Goal: Information Seeking & Learning: Learn about a topic

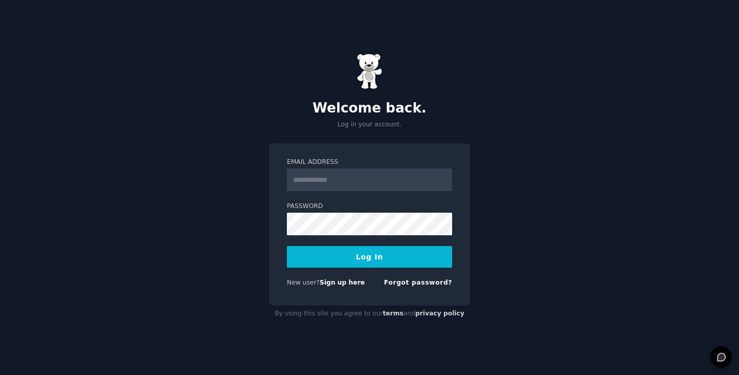
click at [376, 184] on input "Email Address" at bounding box center [369, 179] width 165 height 23
type input "**********"
click at [337, 266] on button "Log In" at bounding box center [369, 257] width 165 height 22
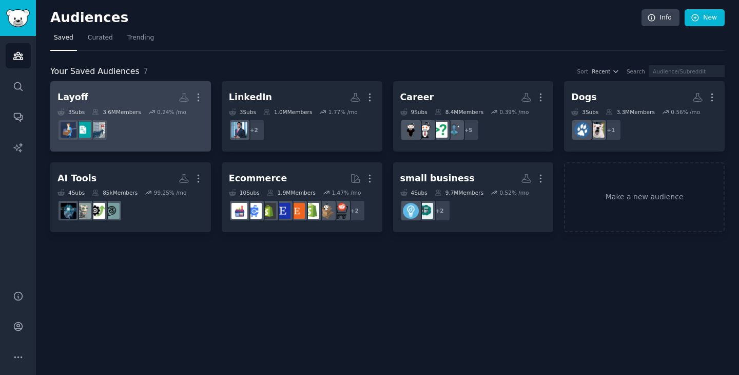
click at [170, 140] on dd at bounding box center [130, 129] width 146 height 29
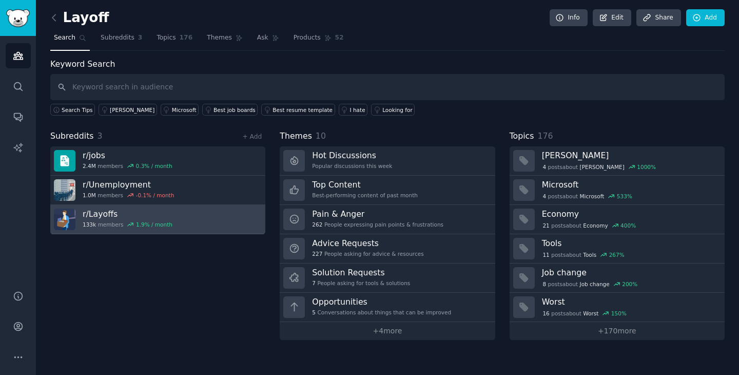
click at [96, 211] on h3 "r/ Layoffs" at bounding box center [128, 213] width 90 height 11
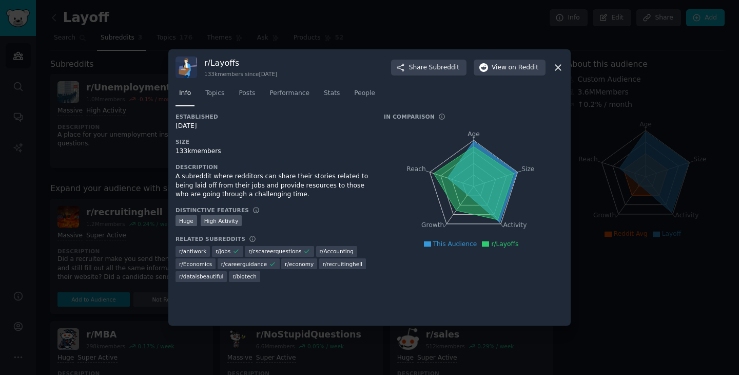
click at [551, 71] on div "r/ Layoffs 133k members since [DATE] Share Subreddit View on Reddit" at bounding box center [369, 67] width 388 height 22
click at [557, 67] on icon at bounding box center [558, 67] width 11 height 11
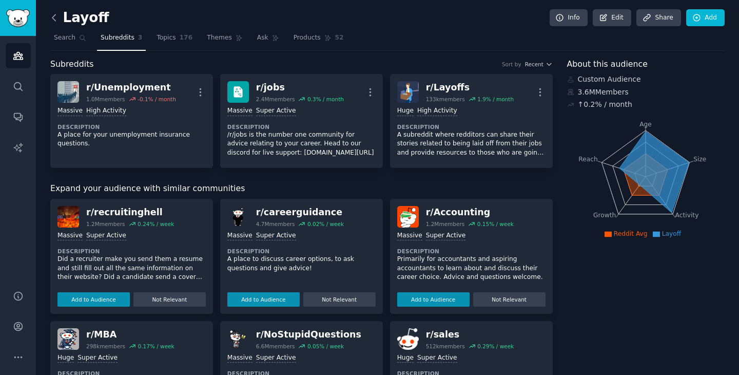
click at [56, 18] on icon at bounding box center [54, 17] width 11 height 11
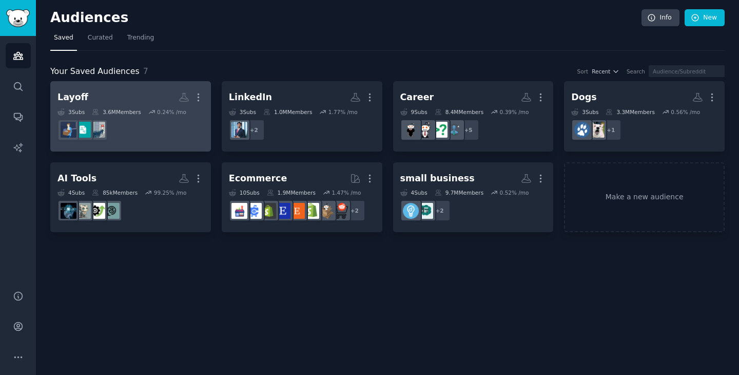
click at [98, 88] on h2 "Layoff More" at bounding box center [130, 97] width 146 height 18
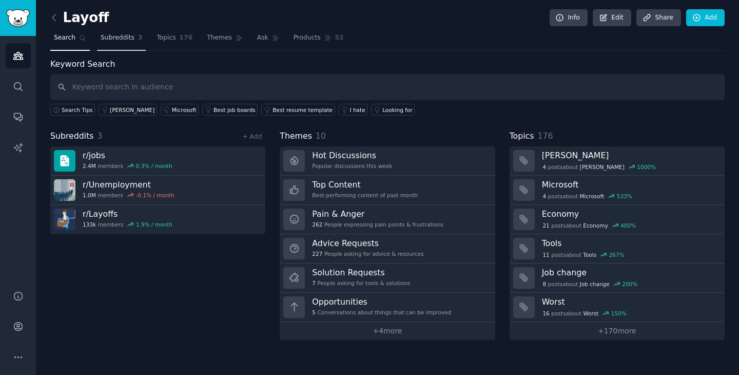
click at [120, 32] on link "Subreddits 3" at bounding box center [121, 40] width 49 height 21
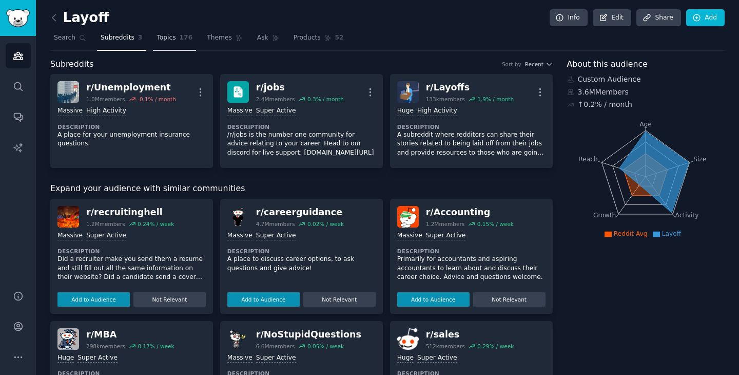
click at [174, 42] on span "Topics" at bounding box center [165, 37] width 19 height 9
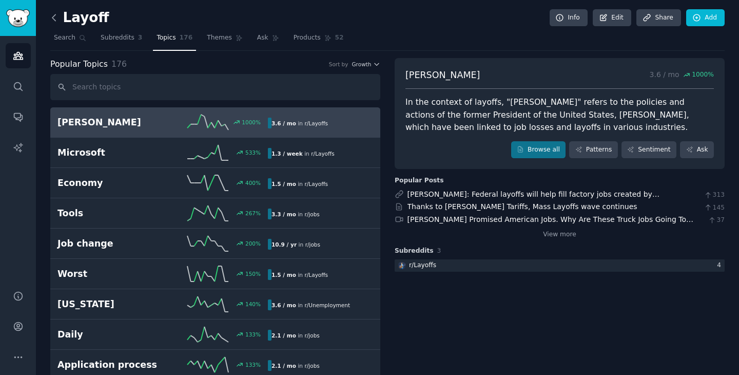
click at [55, 15] on icon at bounding box center [54, 17] width 11 height 11
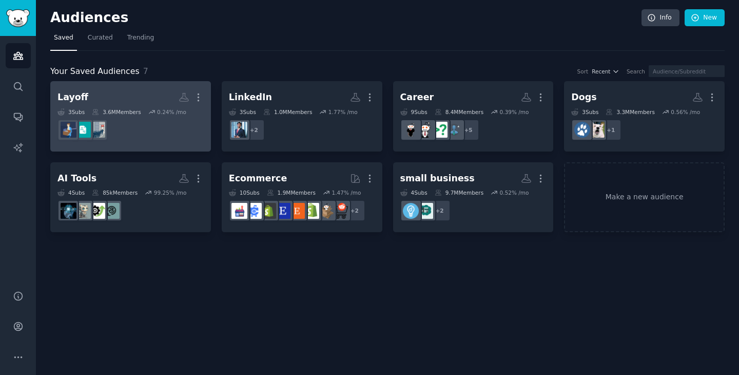
click at [139, 142] on dd at bounding box center [130, 129] width 146 height 29
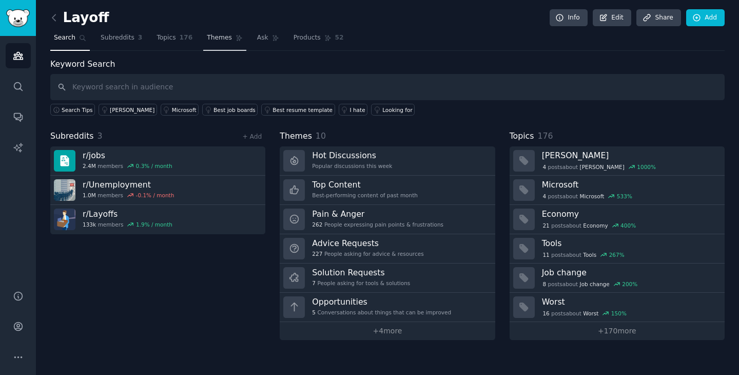
click at [213, 36] on span "Themes" at bounding box center [219, 37] width 25 height 9
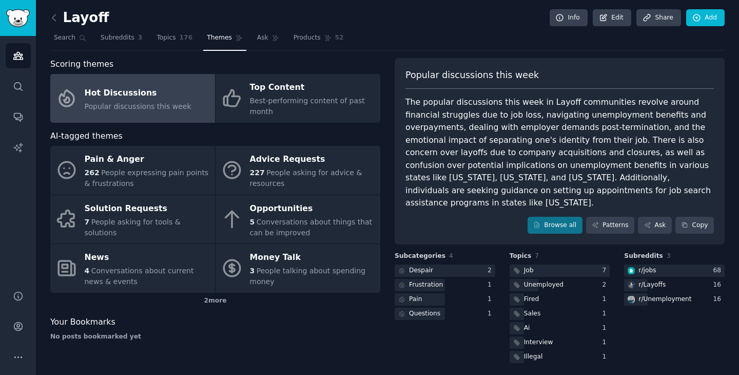
click at [79, 19] on h2 "Layoff" at bounding box center [79, 18] width 59 height 16
click at [55, 19] on icon at bounding box center [54, 17] width 11 height 11
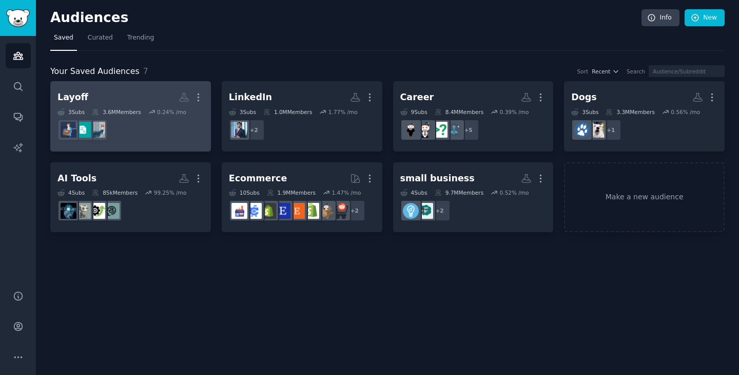
click at [131, 93] on h2 "Layoff More" at bounding box center [130, 97] width 146 height 18
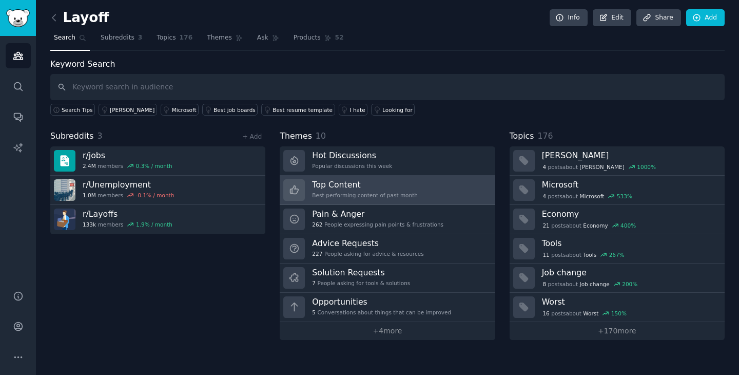
click at [396, 185] on h3 "Top Content" at bounding box center [365, 184] width 106 height 11
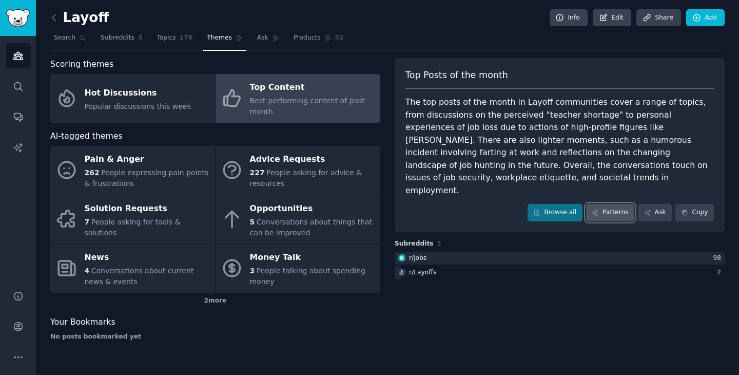
click at [598, 209] on icon at bounding box center [595, 212] width 7 height 7
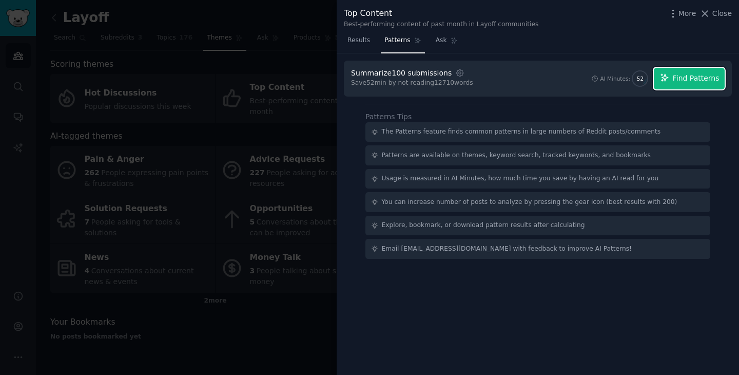
click at [676, 80] on span "Find Patterns" at bounding box center [696, 78] width 47 height 11
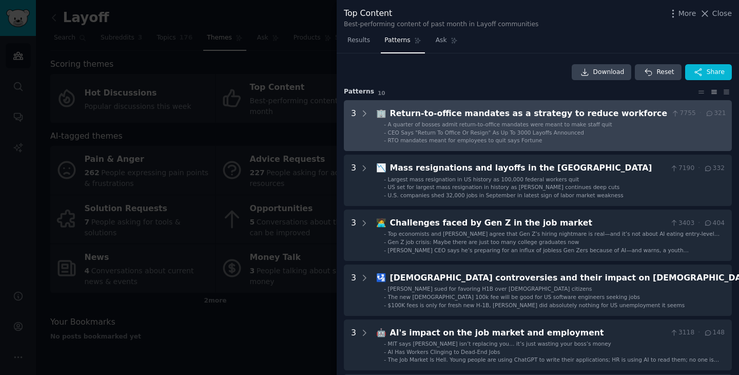
click at [596, 110] on div "Return-to-office mandates as a strategy to reduce workforce" at bounding box center [529, 113] width 278 height 13
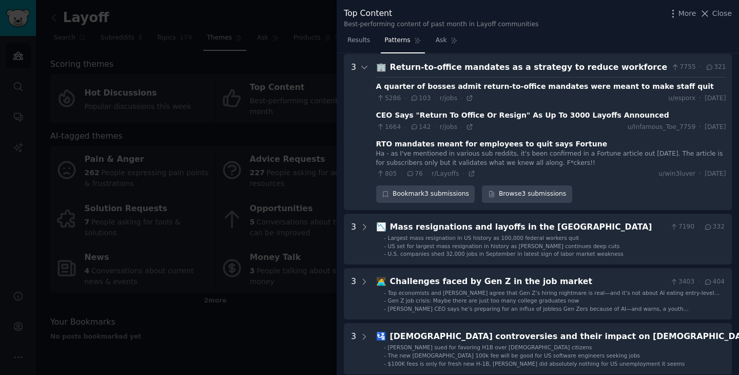
scroll to position [47, 0]
click at [469, 99] on icon at bounding box center [469, 97] width 7 height 7
click at [467, 127] on icon at bounding box center [469, 126] width 7 height 7
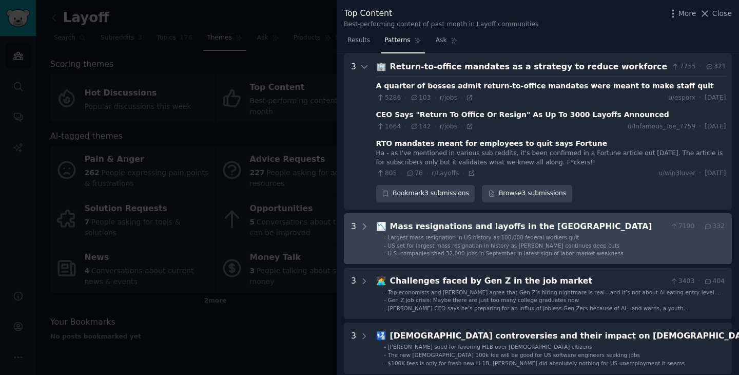
click at [557, 245] on span "US set for largest mass resignation in history as [PERSON_NAME] continues deep …" at bounding box center [504, 245] width 232 height 6
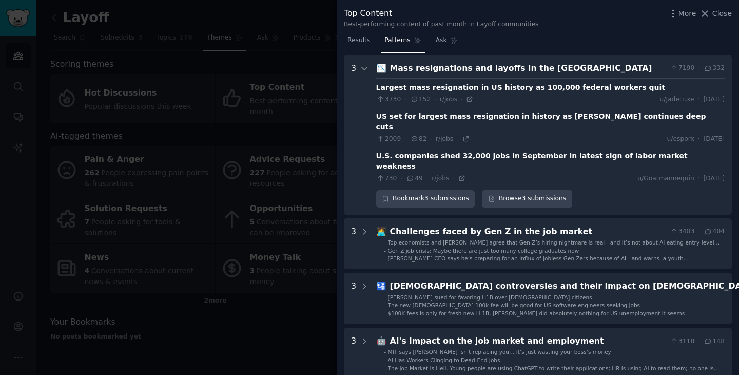
scroll to position [206, 0]
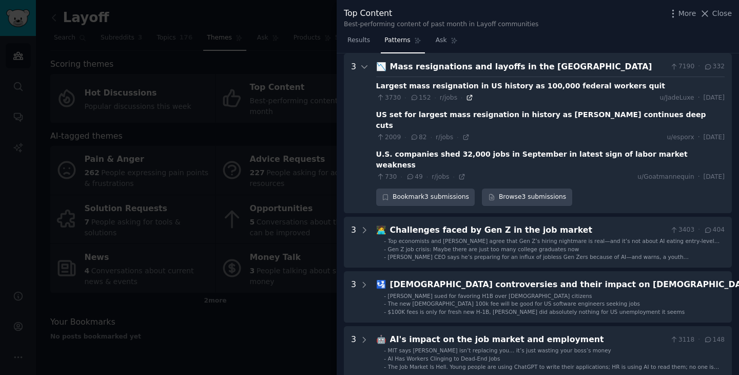
click at [468, 100] on icon at bounding box center [469, 97] width 7 height 7
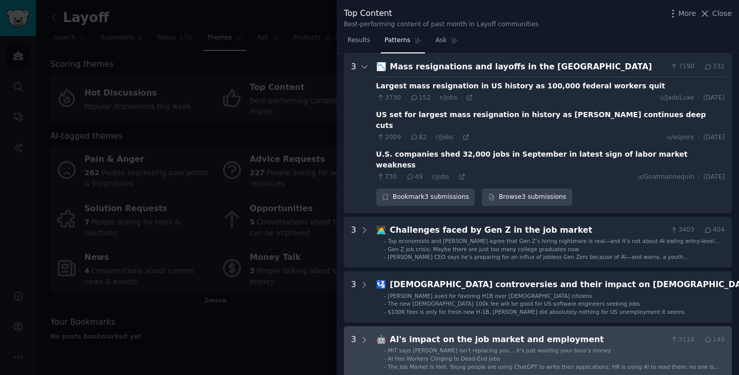
click at [542, 333] on div "AI's impact on the job market and employment" at bounding box center [528, 339] width 276 height 13
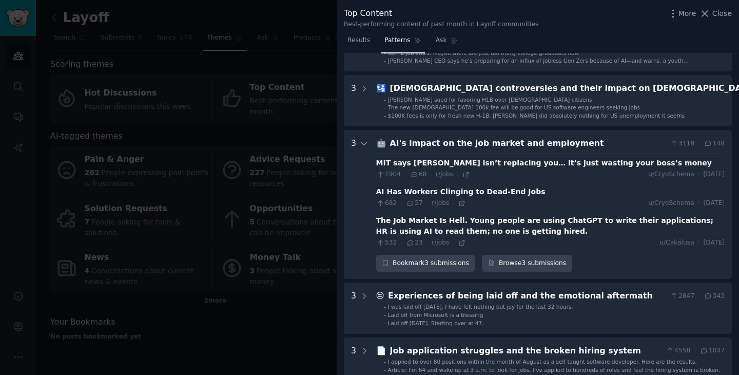
scroll to position [401, 0]
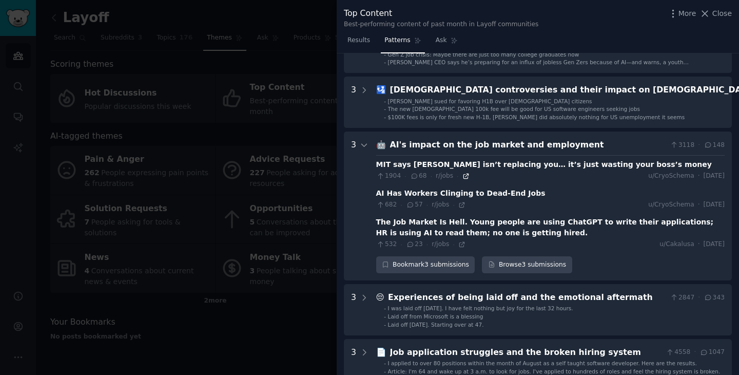
click at [465, 173] on icon at bounding box center [465, 175] width 5 height 5
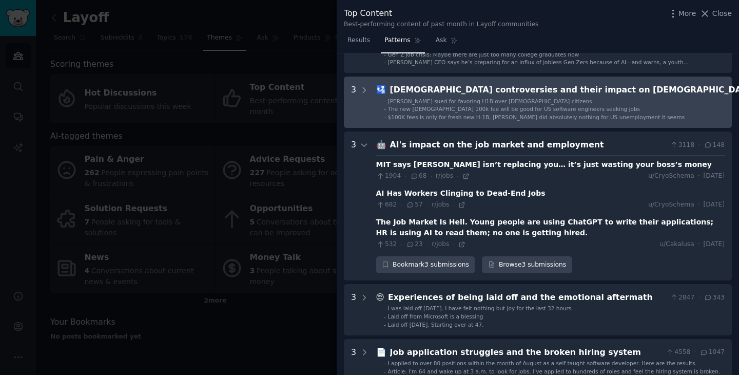
scroll to position [413, 0]
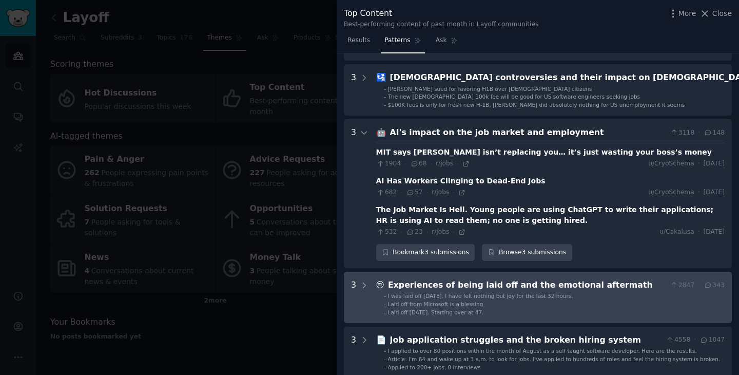
click at [596, 292] on li "- I was laid off [DATE]. I have felt nothing but joy for the last 32 hours." at bounding box center [554, 295] width 341 height 7
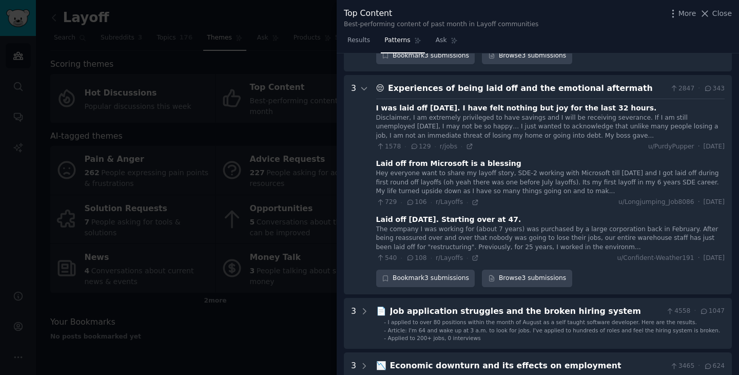
scroll to position [612, 0]
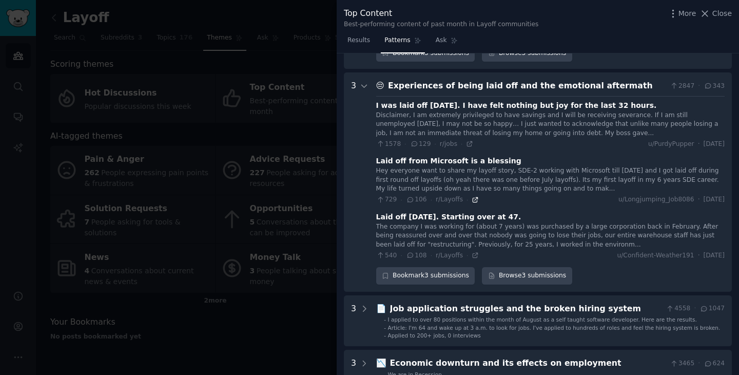
click at [475, 196] on icon at bounding box center [475, 199] width 7 height 7
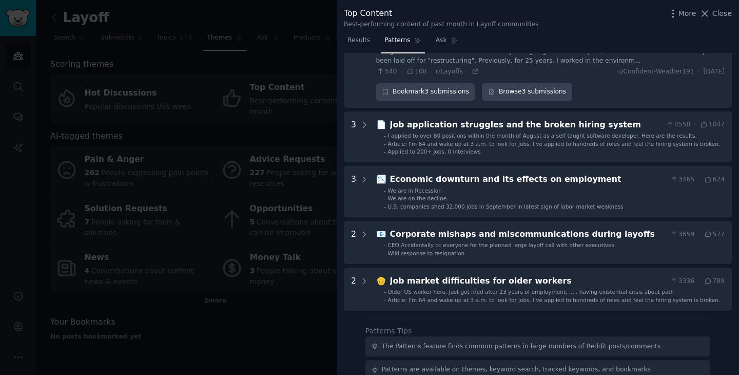
scroll to position [820, 0]
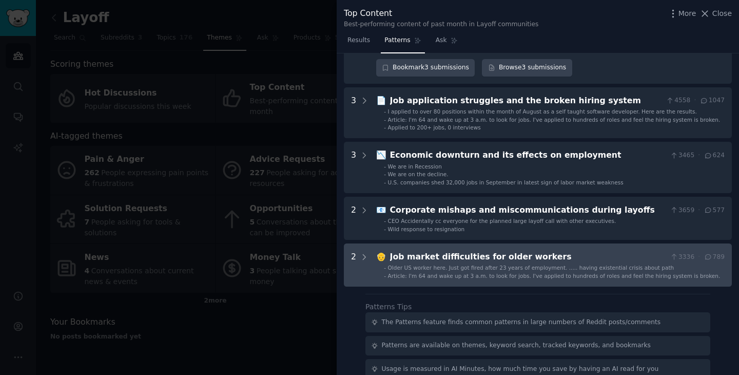
click at [560, 250] on div "Job market difficulties for older workers" at bounding box center [528, 256] width 276 height 13
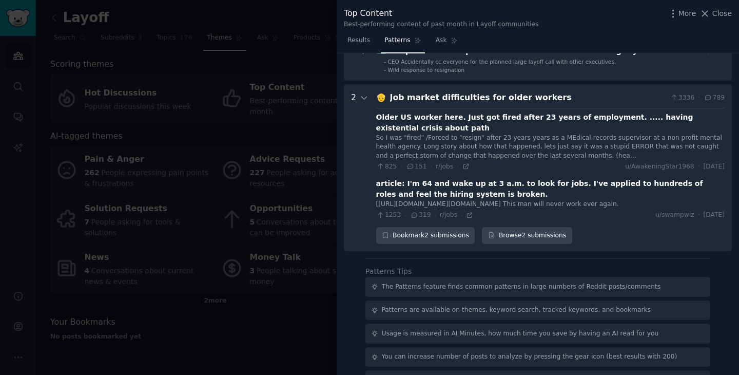
scroll to position [978, 0]
click at [463, 164] on icon at bounding box center [465, 167] width 7 height 7
click at [515, 92] on div "Job market difficulties for older workers" at bounding box center [528, 98] width 276 height 13
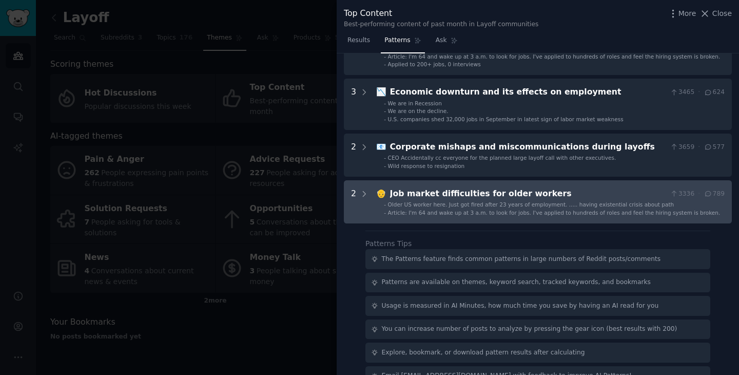
click at [466, 187] on div "Job market difficulties for older workers" at bounding box center [528, 193] width 276 height 13
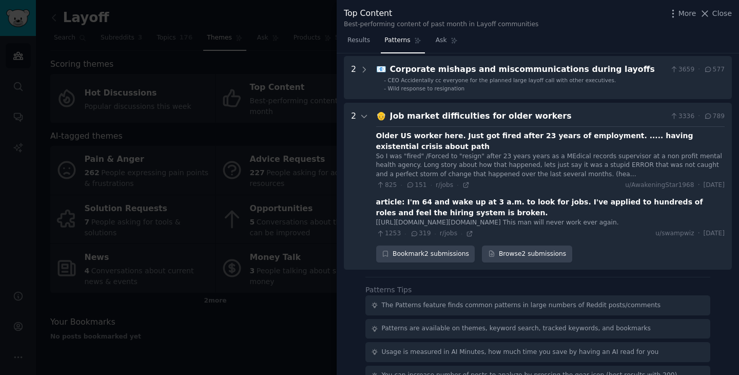
scroll to position [959, 0]
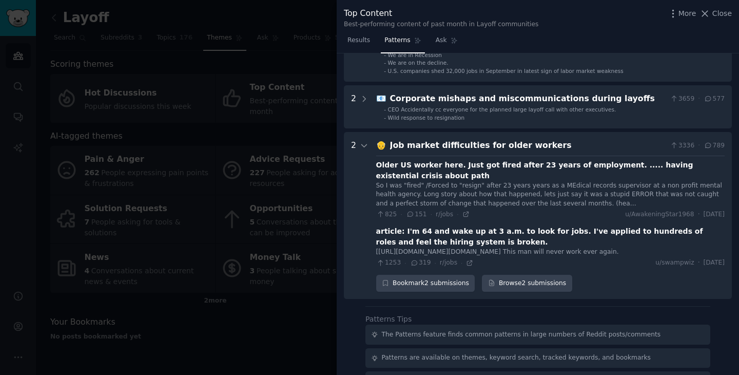
click at [461, 139] on div "Job market difficulties for older workers" at bounding box center [528, 145] width 276 height 13
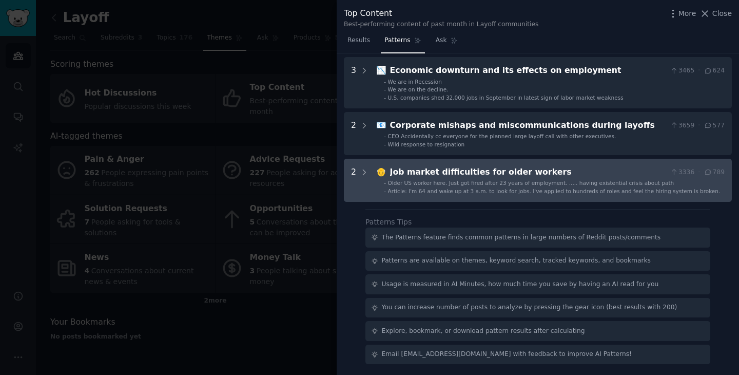
scroll to position [883, 0]
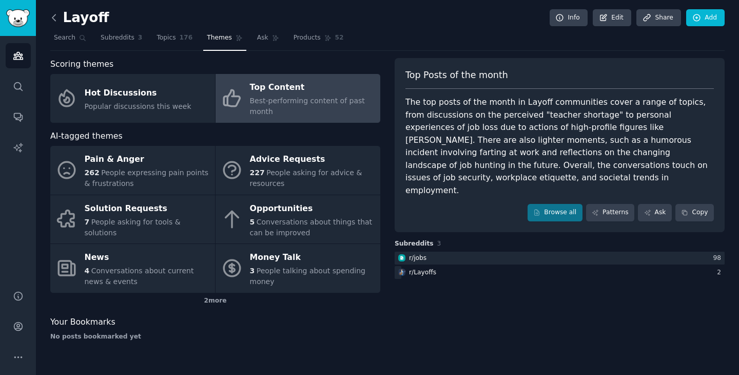
click at [54, 22] on icon at bounding box center [54, 17] width 11 height 11
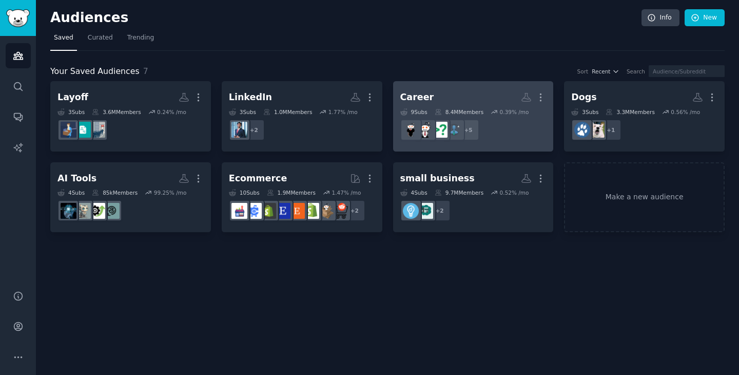
click at [430, 90] on h2 "Career More" at bounding box center [473, 97] width 146 height 18
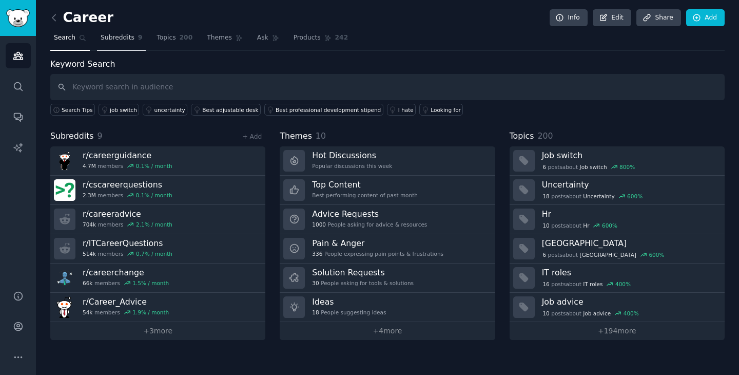
click at [130, 37] on span "Subreddits" at bounding box center [118, 37] width 34 height 9
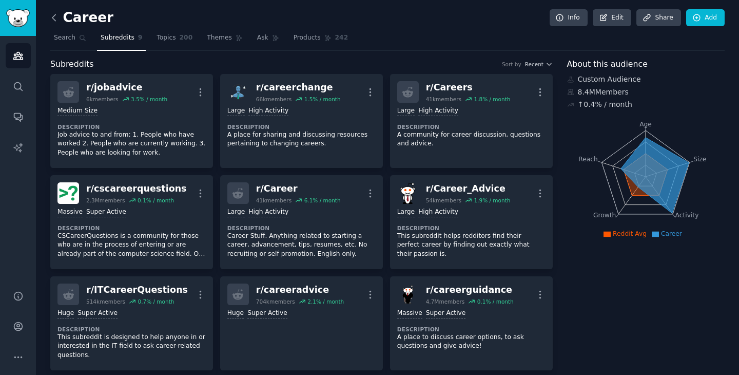
click at [53, 17] on icon at bounding box center [54, 17] width 11 height 11
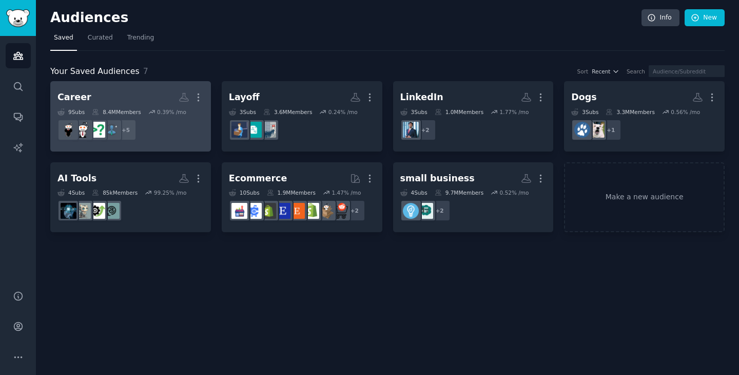
click at [101, 90] on h2 "Career More" at bounding box center [130, 97] width 146 height 18
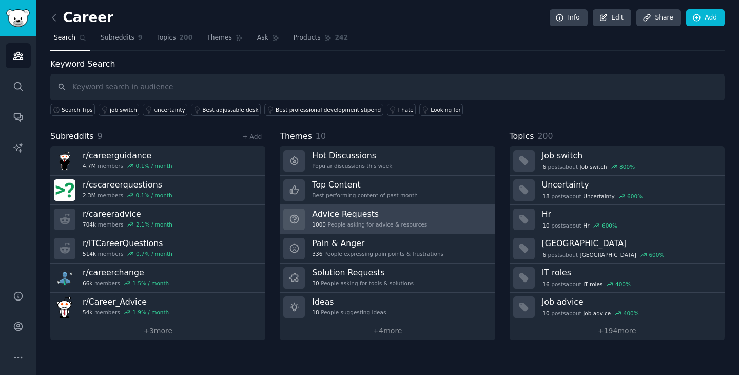
click at [337, 212] on h3 "Advice Requests" at bounding box center [369, 213] width 115 height 11
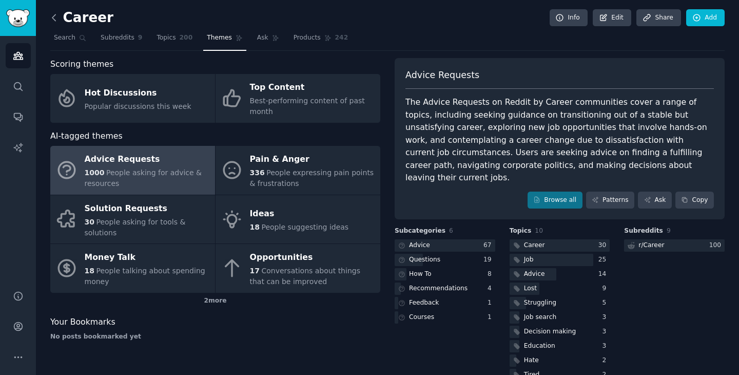
click at [53, 21] on icon at bounding box center [54, 17] width 11 height 11
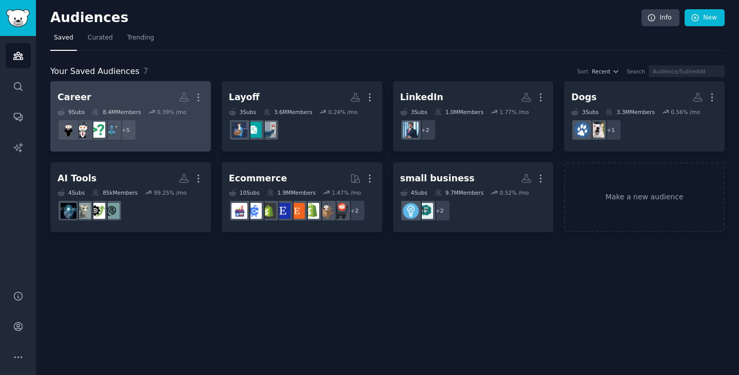
click at [128, 94] on h2 "Career Custom Audience More" at bounding box center [130, 97] width 146 height 18
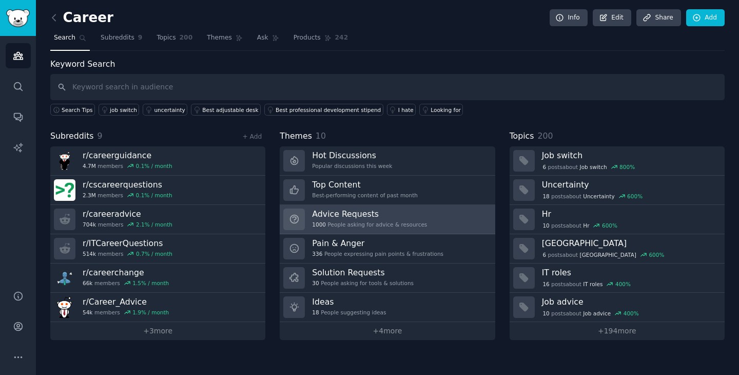
click at [387, 221] on div "1000 People asking for advice & resources" at bounding box center [369, 224] width 115 height 7
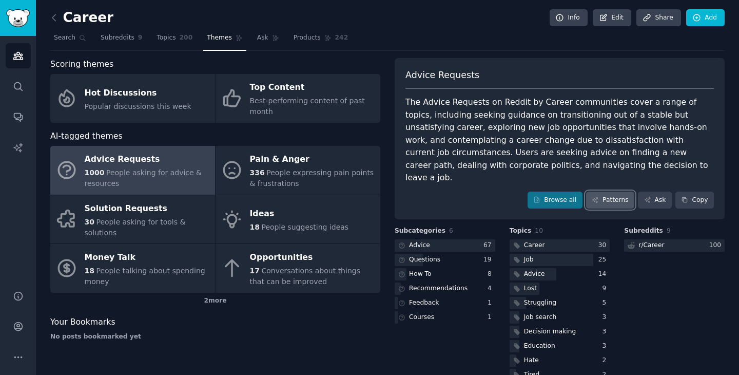
click at [606, 191] on link "Patterns" at bounding box center [610, 199] width 48 height 17
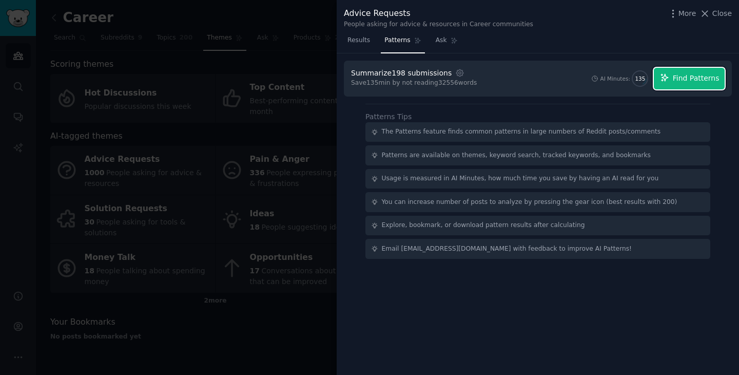
click at [672, 77] on button "Find Patterns" at bounding box center [689, 79] width 71 height 22
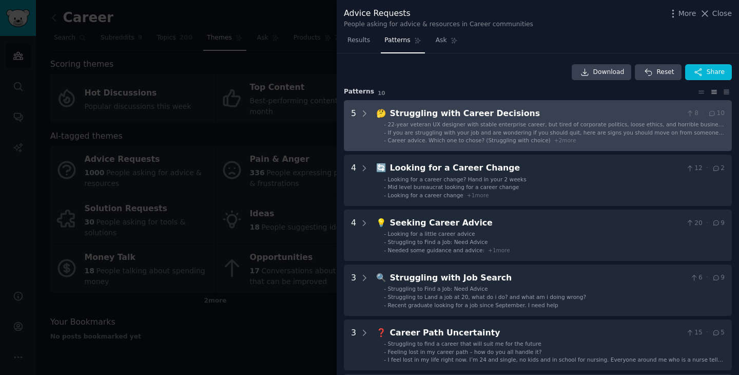
click at [632, 121] on span "22-year veteran UX designer with stable enterprise career, but tired of corpora…" at bounding box center [556, 127] width 336 height 13
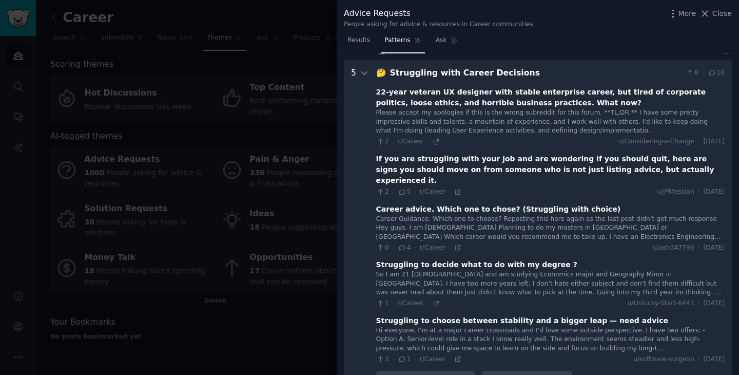
scroll to position [47, 0]
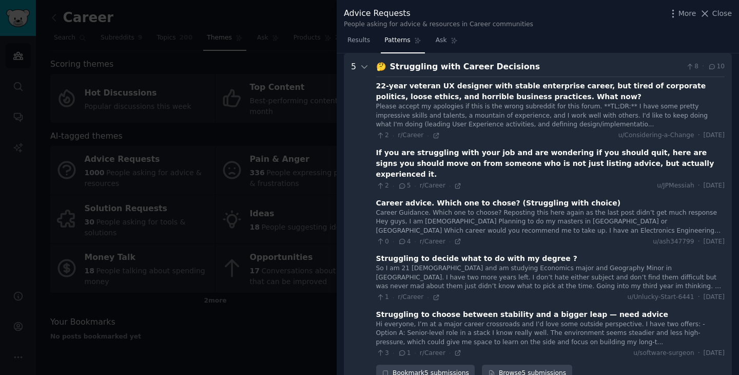
click at [578, 65] on div "Struggling with Career Decisions" at bounding box center [536, 67] width 292 height 13
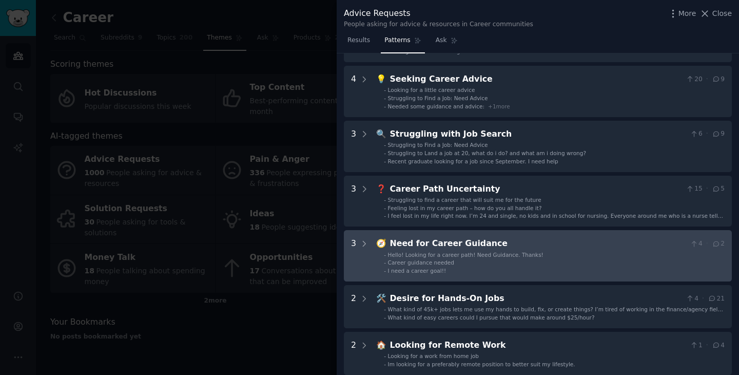
scroll to position [0, 0]
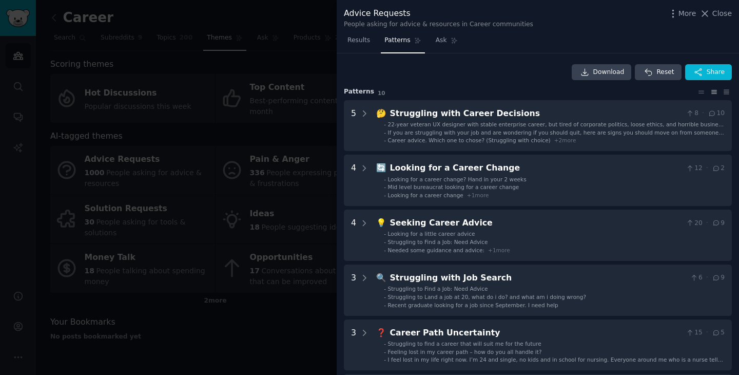
click at [322, 69] on div at bounding box center [369, 187] width 739 height 375
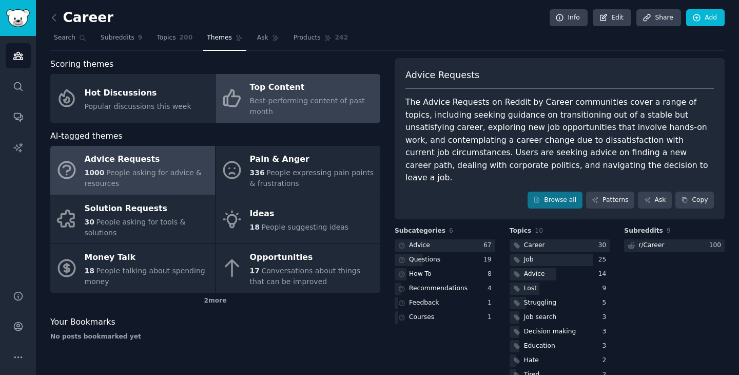
click at [285, 92] on div "Top Content" at bounding box center [312, 88] width 125 height 16
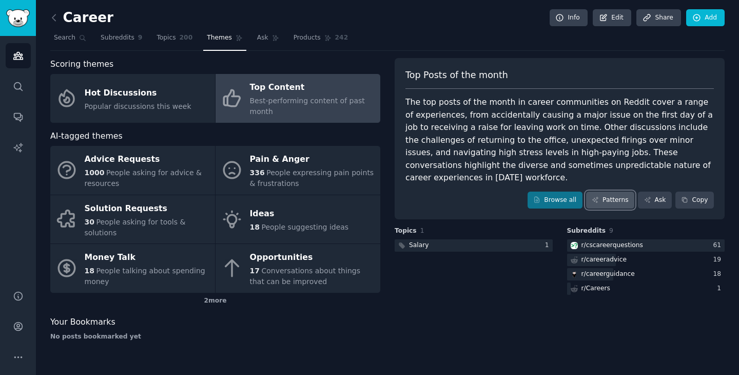
click at [613, 191] on link "Patterns" at bounding box center [610, 199] width 48 height 17
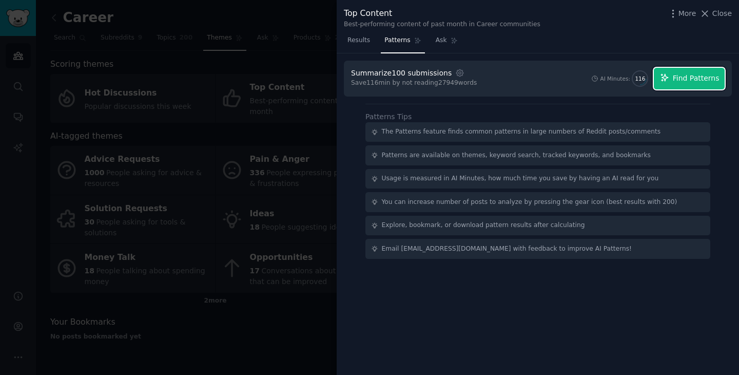
click at [703, 81] on span "Find Patterns" at bounding box center [696, 78] width 47 height 11
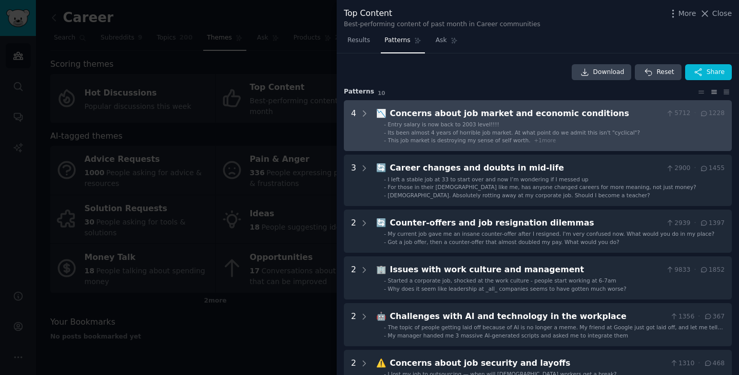
click at [603, 135] on span "Its been almost 4 years of horrible job market. At what point do we admit this …" at bounding box center [514, 132] width 252 height 6
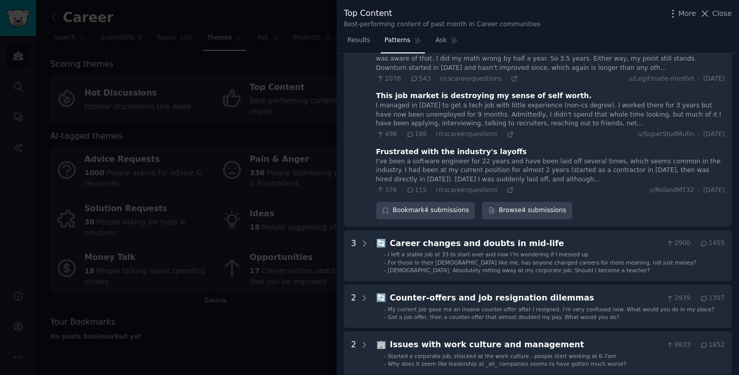
scroll to position [168, 0]
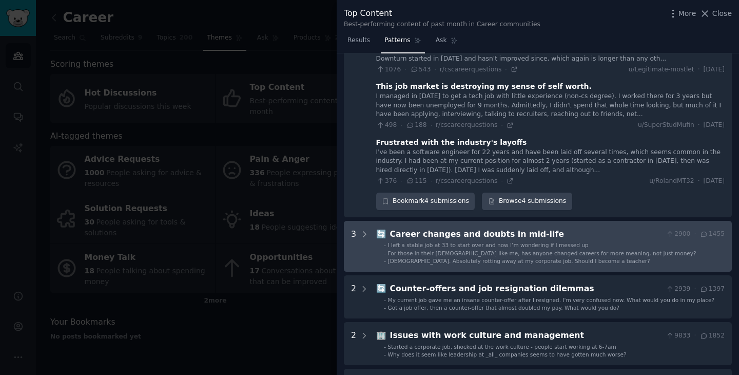
click at [620, 257] on li "- [DEMOGRAPHIC_DATA]. Absolutely rotting away at my corporate job. Should I bec…" at bounding box center [554, 260] width 341 height 7
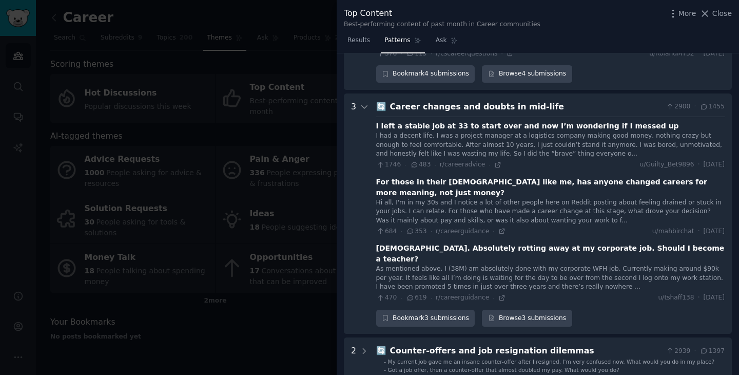
scroll to position [316, 0]
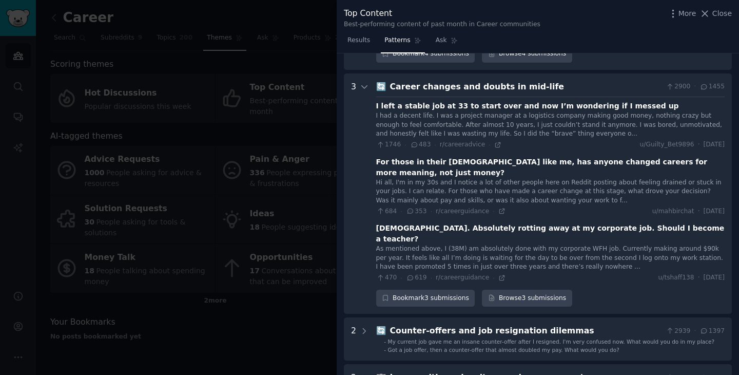
click at [473, 81] on div "Career changes and doubts in mid-life" at bounding box center [526, 87] width 272 height 13
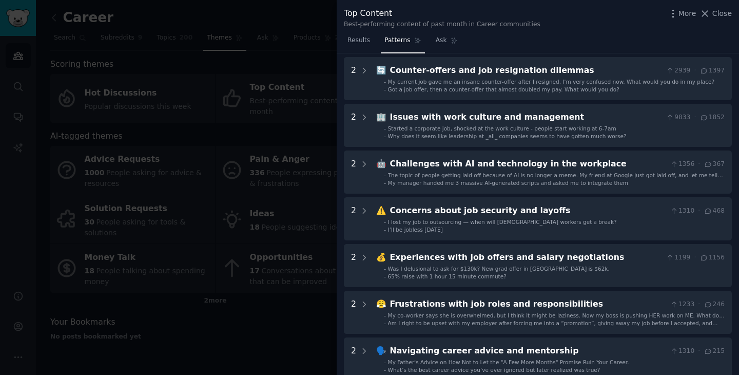
scroll to position [387, 0]
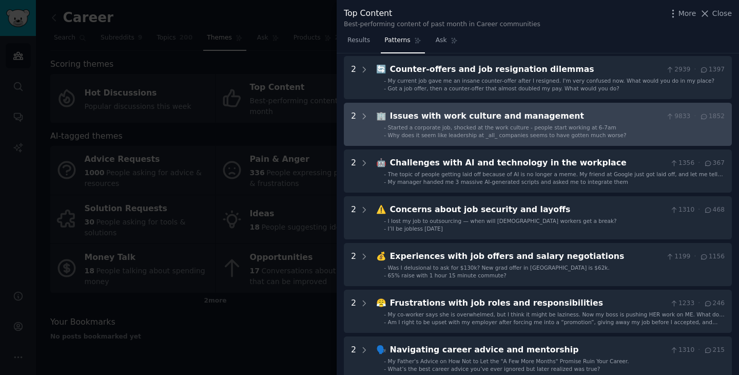
click at [468, 103] on management "2 🏢 Issues with work culture and management 9833 · 1852 - Started a corporate j…" at bounding box center [538, 124] width 388 height 43
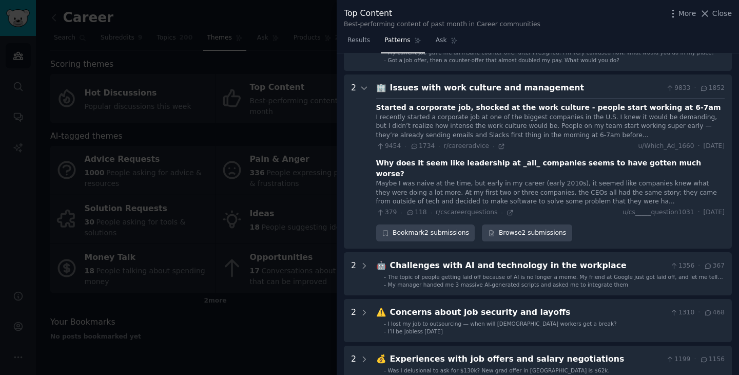
scroll to position [417, 0]
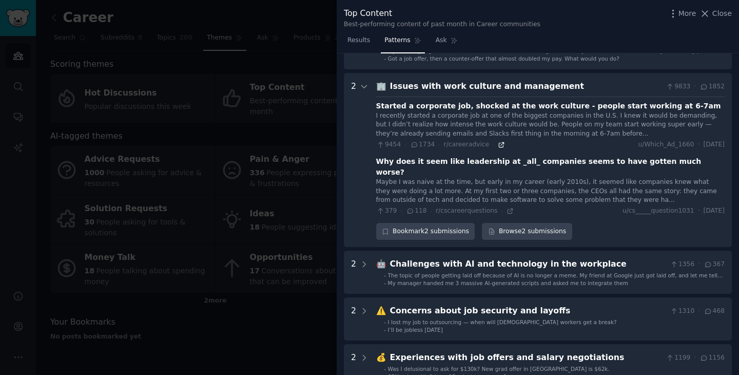
click at [499, 142] on icon at bounding box center [501, 144] width 5 height 5
click at [726, 12] on span "Close" at bounding box center [721, 13] width 19 height 11
